Goal: Check status

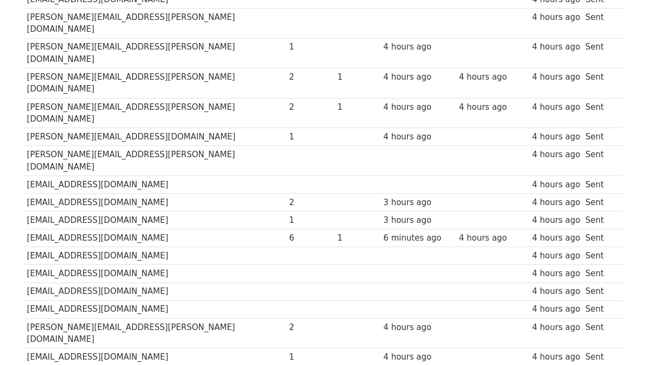
scroll to position [292, 0]
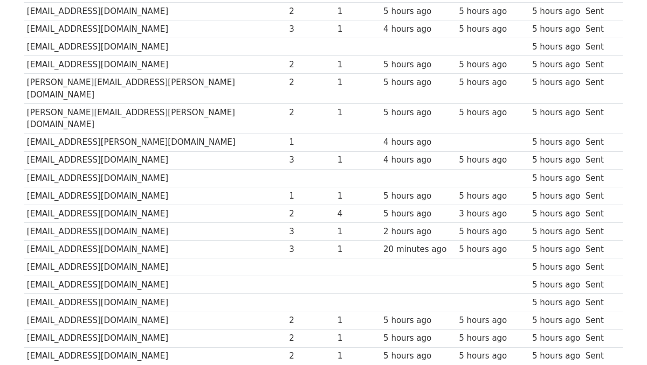
scroll to position [788, 0]
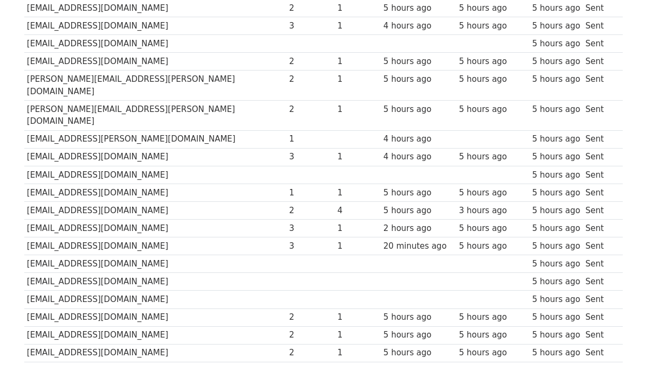
click at [71, 238] on td "[EMAIL_ADDRESS][DOMAIN_NAME]" at bounding box center [155, 247] width 262 height 18
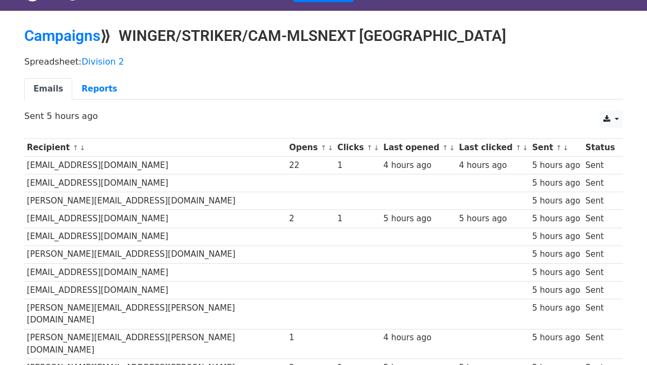
scroll to position [0, 0]
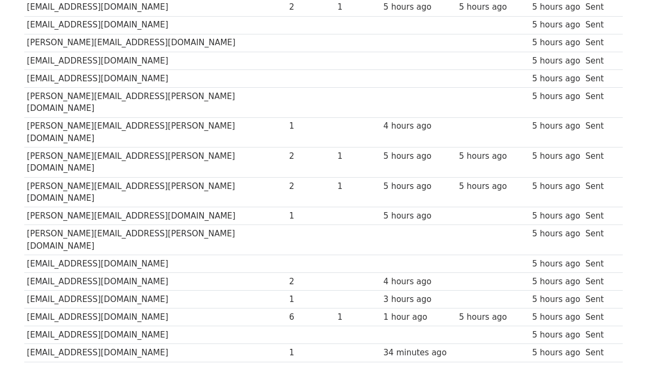
scroll to position [228, 0]
